Goal: Information Seeking & Learning: Check status

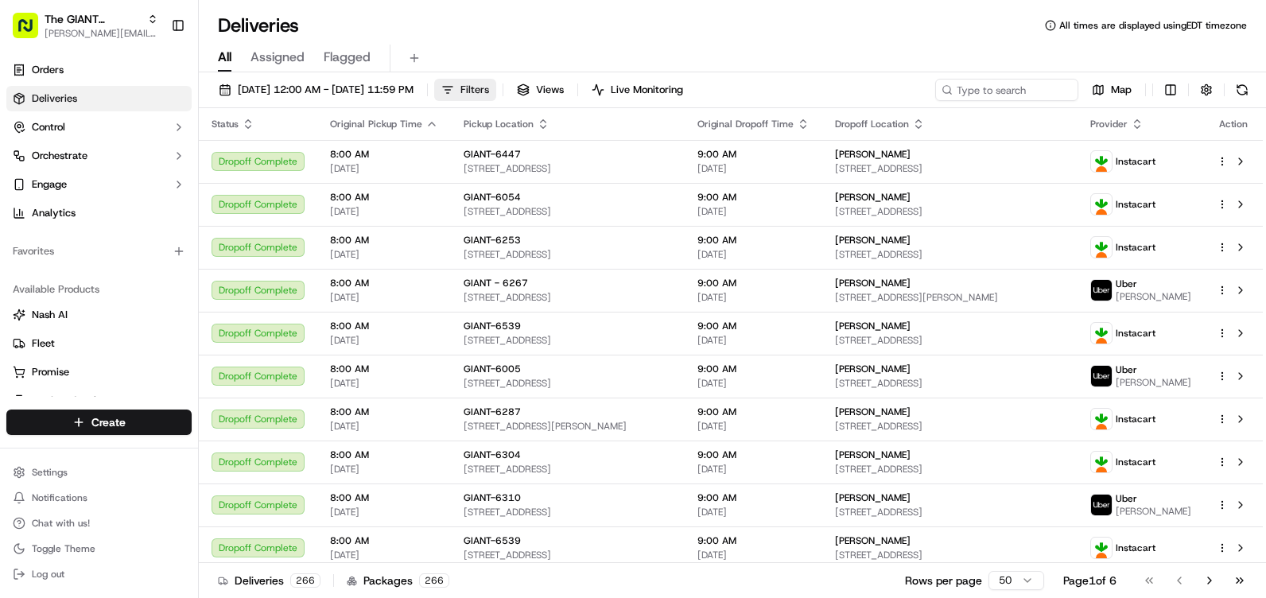
click at [489, 87] on span "Filters" at bounding box center [474, 90] width 29 height 14
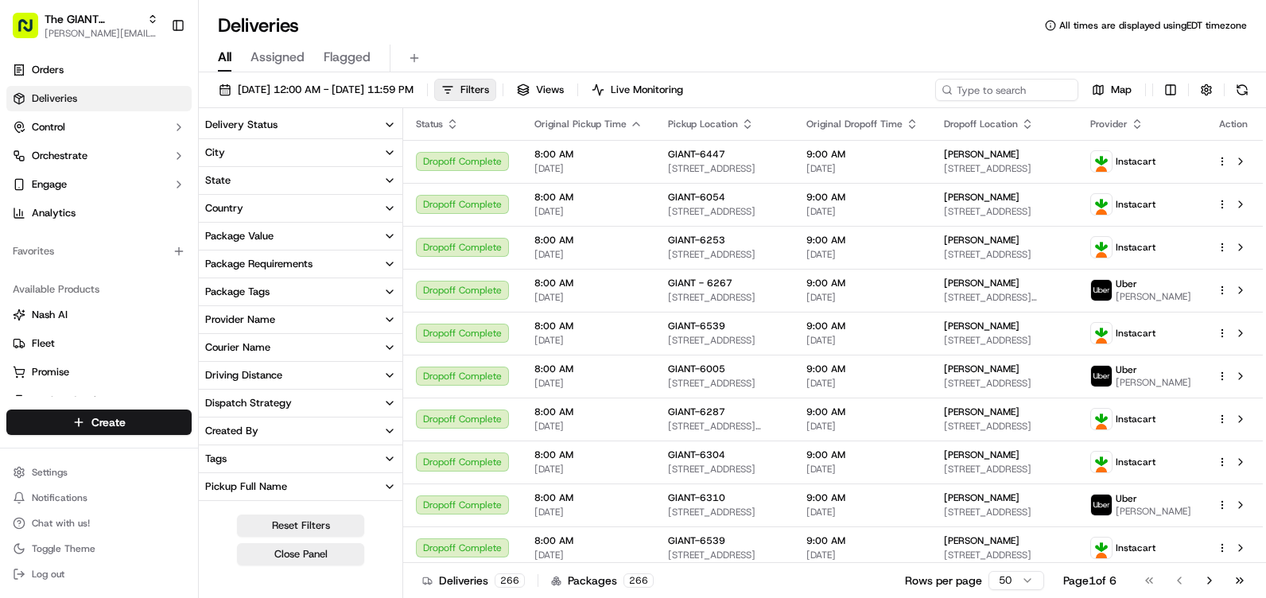
click at [301, 150] on button "City" at bounding box center [301, 152] width 204 height 27
click at [266, 182] on input at bounding box center [310, 181] width 172 height 25
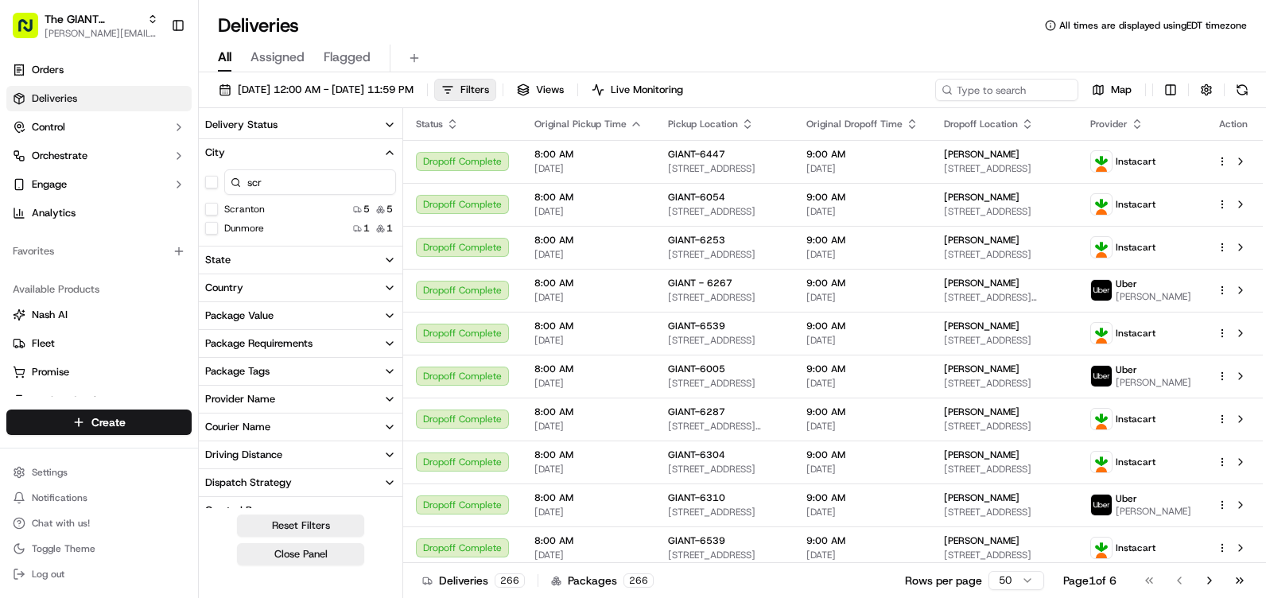
type input "scr"
click at [249, 209] on label "Scranton" at bounding box center [244, 209] width 41 height 13
click at [218, 209] on button "Scranton" at bounding box center [211, 209] width 13 height 13
